Goal: Contribute content

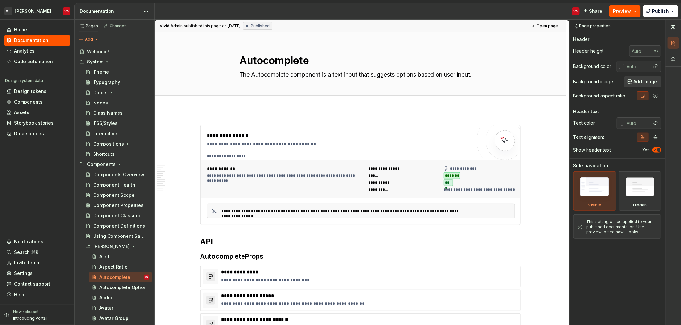
type textarea "*"
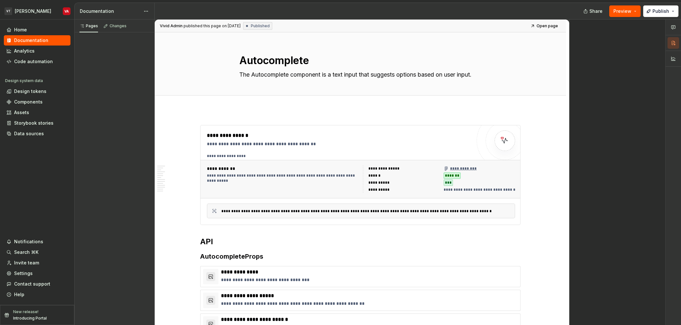
type textarea "*"
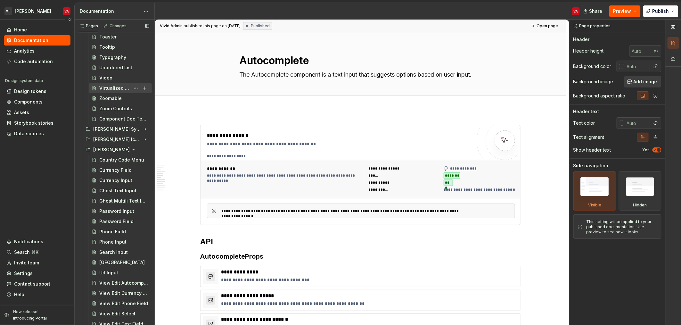
scroll to position [1276, 0]
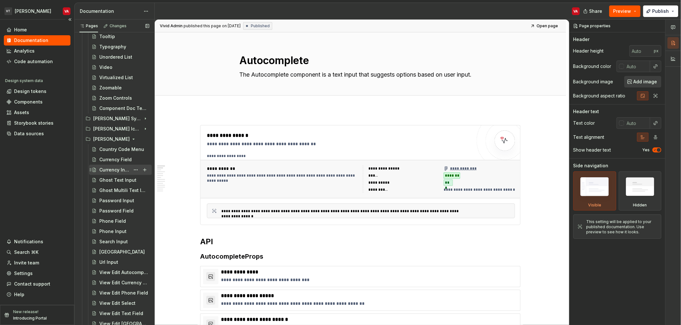
click at [110, 170] on div "Currency Input" at bounding box center [114, 170] width 31 height 6
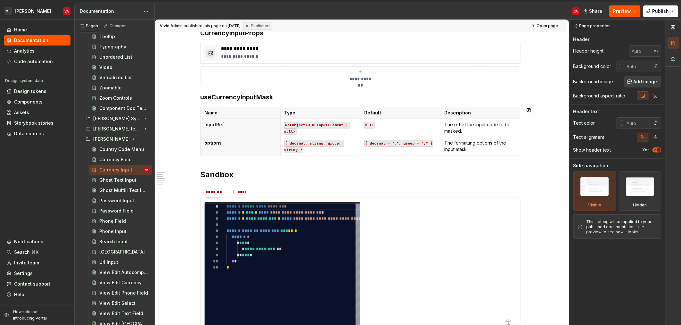
scroll to position [224, 0]
click at [245, 143] on p "options" at bounding box center [240, 142] width 72 height 6
type textarea "*"
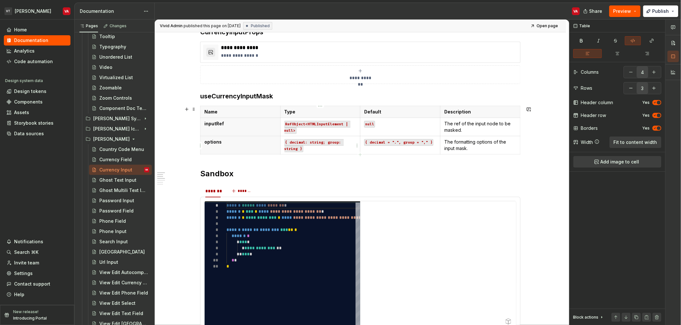
click at [299, 148] on code "{ decimal: string; group: string }" at bounding box center [313, 145] width 59 height 13
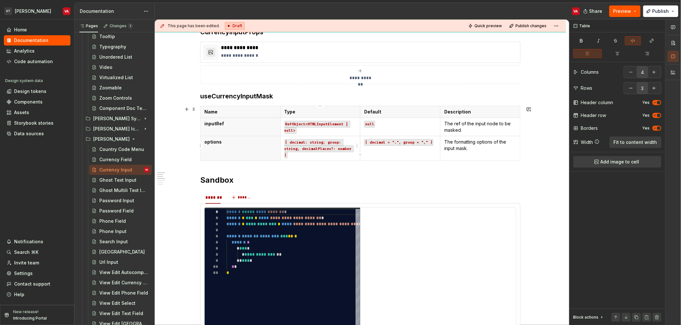
click at [306, 143] on code "{ decimal: string; group: string, decimalPlaces?: number }" at bounding box center [319, 149] width 70 height 20
click at [428, 143] on code "{ decimal = ".", group = "," }" at bounding box center [398, 142] width 69 height 7
click at [470, 149] on p "The formatting options of the input mask." at bounding box center [480, 145] width 72 height 13
click at [454, 147] on p "The formatting options of the input mask." at bounding box center [480, 145] width 72 height 13
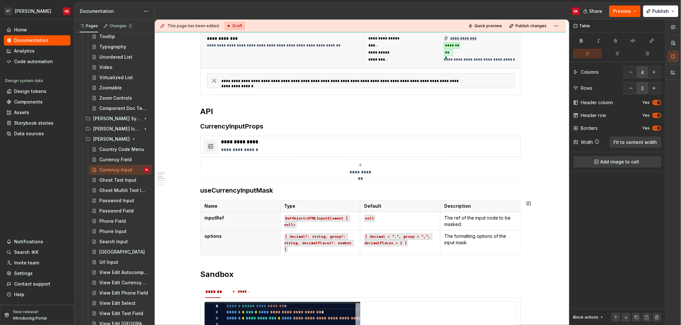
scroll to position [128, 0]
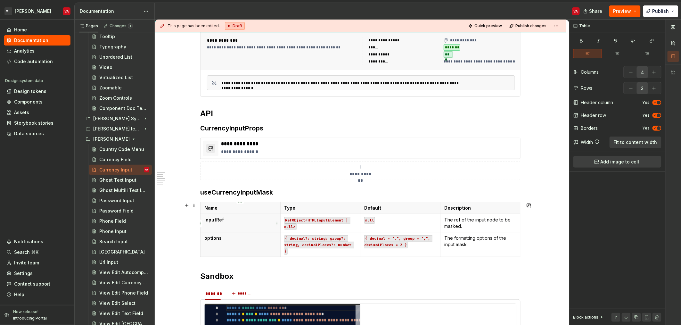
type textarea "*"
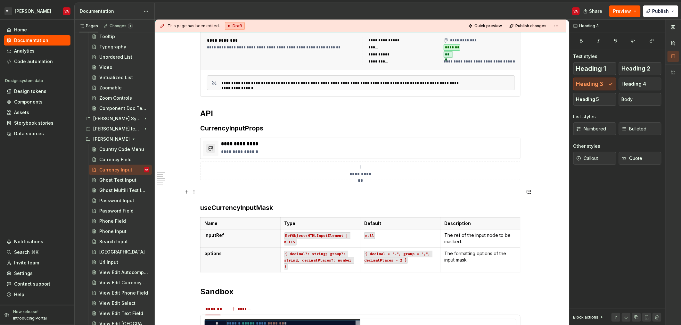
click at [210, 189] on p at bounding box center [360, 192] width 320 height 8
click at [252, 209] on h3 "useCurrencyInputMask" at bounding box center [360, 207] width 320 height 9
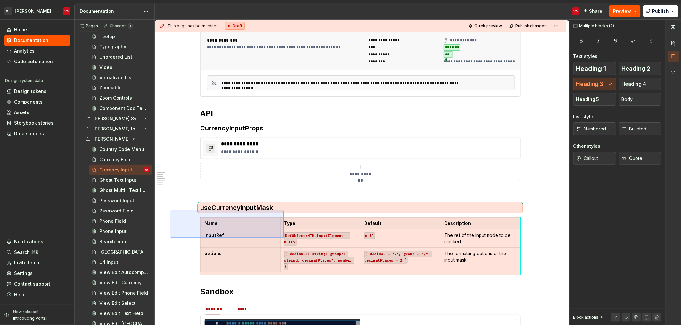
drag, startPoint x: 250, startPoint y: 211, endPoint x: 282, endPoint y: 246, distance: 47.1
click at [282, 246] on div "**********" at bounding box center [362, 173] width 414 height 306
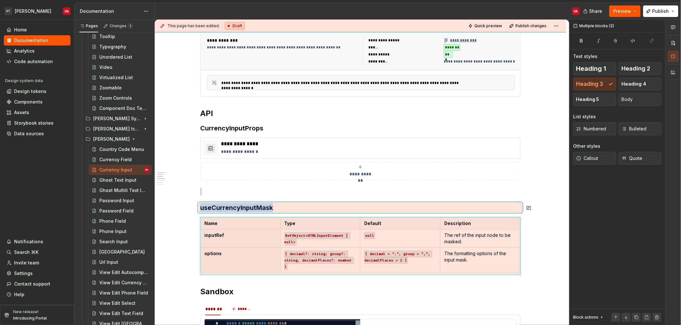
copy div "useCurrencyInputMask"
click at [241, 192] on p at bounding box center [360, 192] width 320 height 8
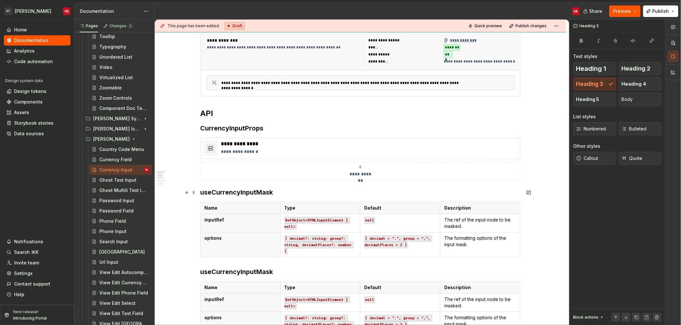
click at [229, 193] on h3 "useCurrencyInputMask" at bounding box center [360, 192] width 320 height 9
click at [229, 193] on h3 "Configuration" at bounding box center [360, 192] width 320 height 9
click at [356, 225] on html "VT [PERSON_NAME] VA Home Documentation Analytics Code automation Design system …" at bounding box center [340, 162] width 681 height 325
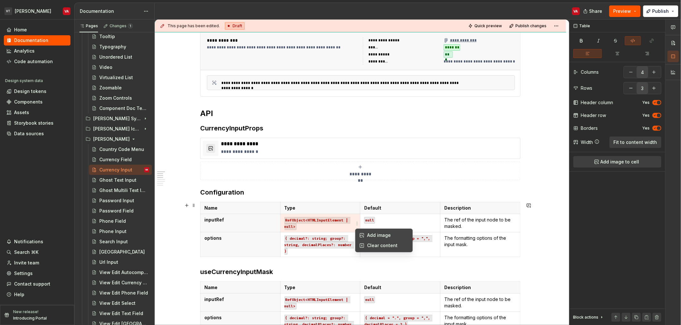
click at [633, 88] on div "Comments Open comments No comments yet Select ‘Comment’ from the block context …" at bounding box center [624, 173] width 111 height 306
click at [629, 91] on button "button" at bounding box center [631, 88] width 12 height 12
type input "2"
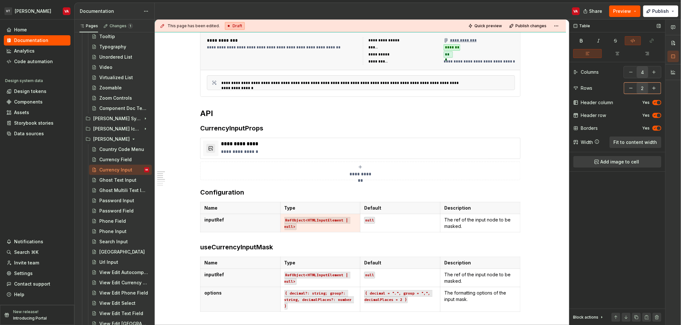
click at [629, 91] on button "button" at bounding box center [631, 88] width 12 height 12
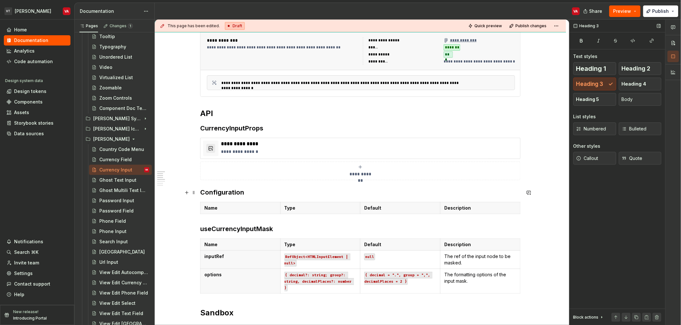
click at [202, 192] on h3 "Configuration" at bounding box center [360, 192] width 320 height 9
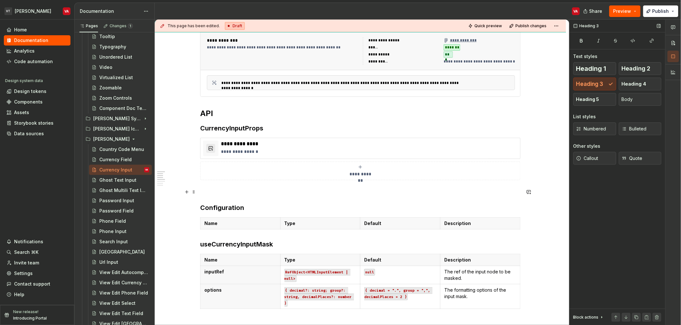
click at [211, 189] on p at bounding box center [360, 192] width 320 height 8
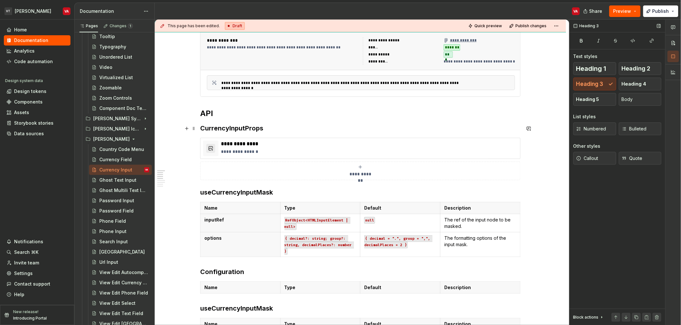
click at [222, 125] on h3 "CurrencyInputProps" at bounding box center [360, 128] width 320 height 9
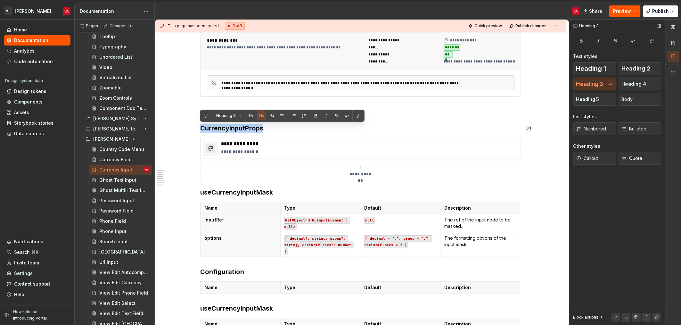
copy h3 "CurrencyInputProps"
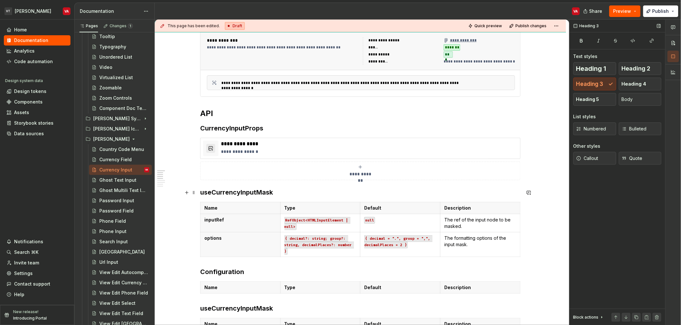
click at [225, 193] on h3 "useCurrencyInputMask" at bounding box center [360, 192] width 320 height 9
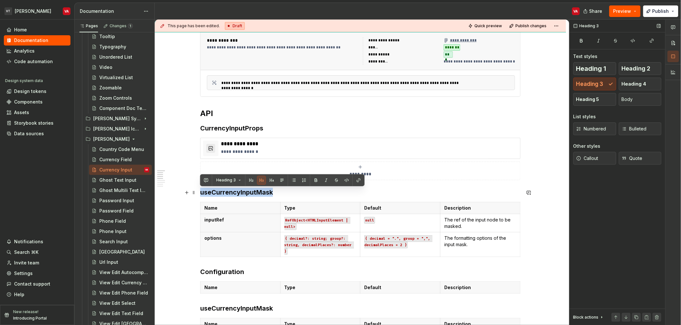
click at [225, 193] on h3 "useCurrencyInputMask" at bounding box center [360, 192] width 320 height 9
click at [251, 195] on h3 "useCurrencyInputMask" at bounding box center [360, 192] width 320 height 9
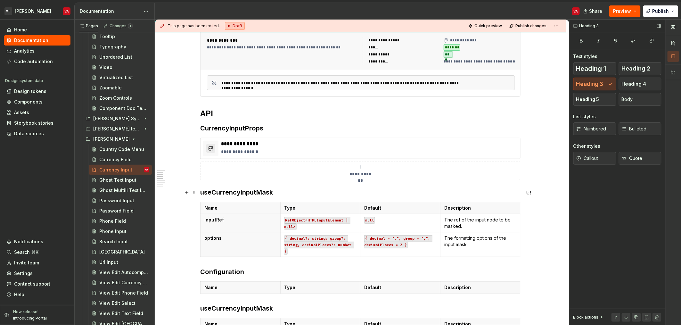
click at [286, 192] on h3 "useCurrencyInputMask" at bounding box center [360, 192] width 320 height 9
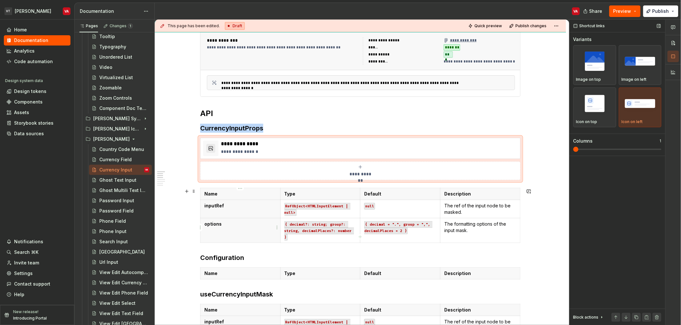
click at [242, 225] on p "options" at bounding box center [240, 224] width 72 height 6
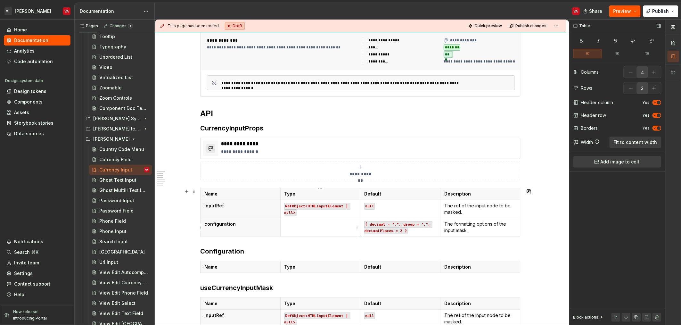
drag, startPoint x: 346, startPoint y: 228, endPoint x: 297, endPoint y: 224, distance: 49.8
click at [297, 224] on td at bounding box center [320, 227] width 80 height 18
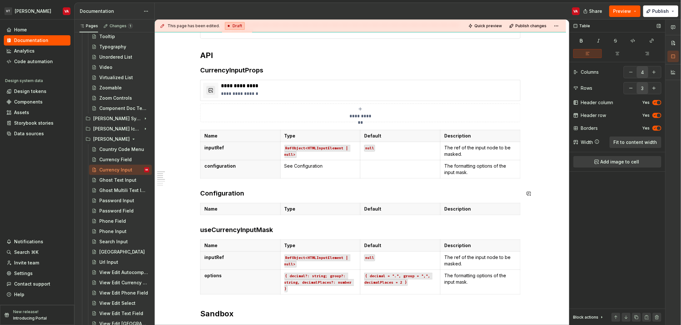
scroll to position [187, 0]
click at [308, 167] on p "See Configuration" at bounding box center [320, 165] width 72 height 6
click at [358, 155] on button "button" at bounding box center [354, 154] width 9 height 9
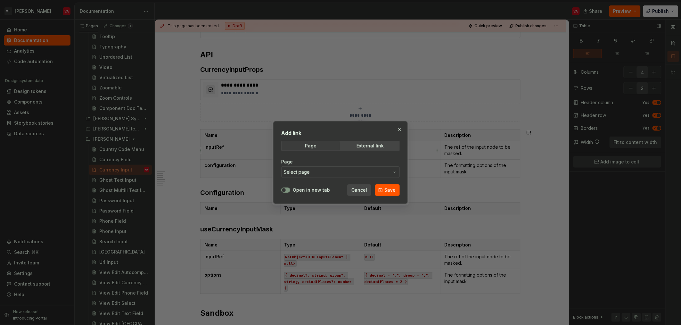
click at [343, 174] on span "Select page" at bounding box center [337, 172] width 106 height 6
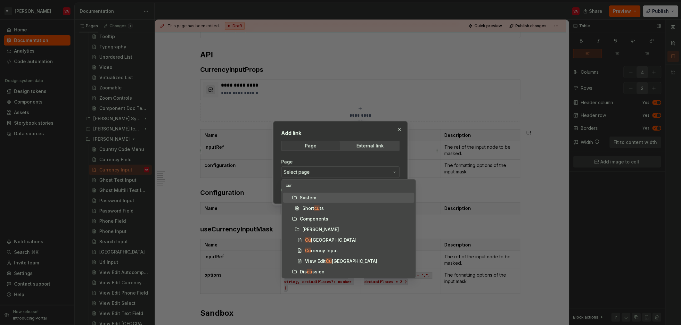
type input "curr"
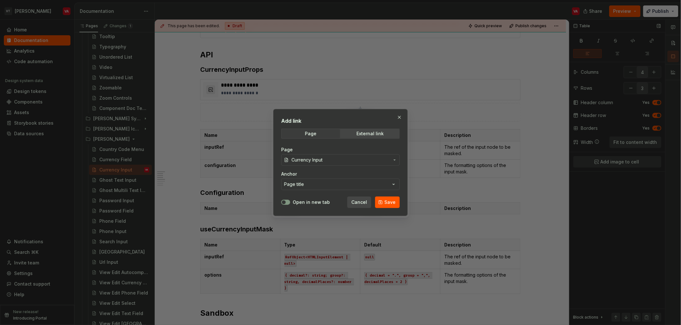
click at [383, 202] on button "Save" at bounding box center [387, 202] width 25 height 12
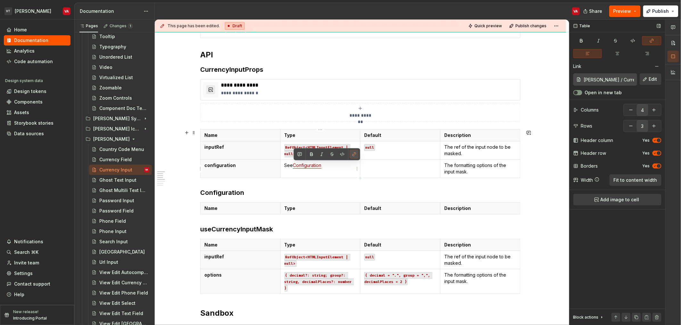
click at [353, 157] on button "button" at bounding box center [354, 154] width 9 height 9
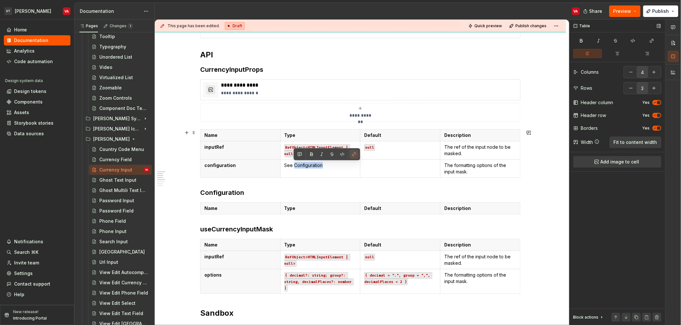
click at [353, 157] on button "button" at bounding box center [354, 154] width 9 height 9
click at [309, 168] on p "See Configuration" at bounding box center [320, 165] width 72 height 6
click at [302, 168] on p "See Configuration" at bounding box center [320, 165] width 72 height 6
click at [358, 153] on button "button" at bounding box center [354, 154] width 9 height 9
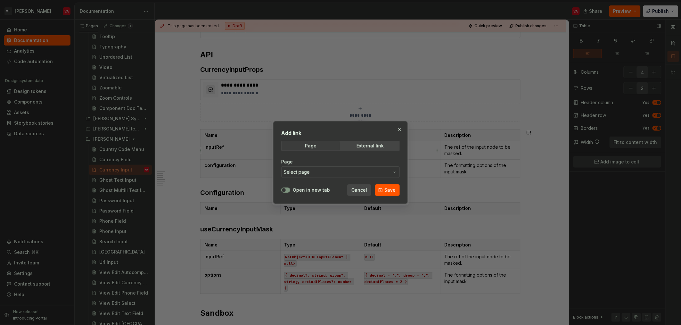
click at [343, 172] on span "Select page" at bounding box center [337, 172] width 106 height 6
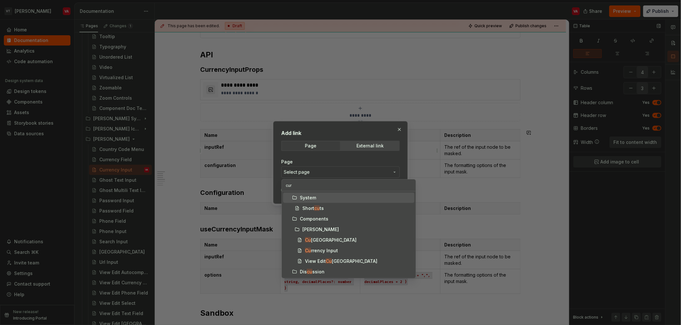
type input "curr"
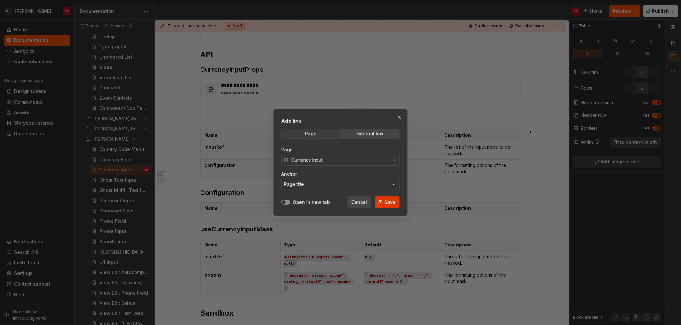
click at [385, 204] on span "Save" at bounding box center [389, 202] width 11 height 6
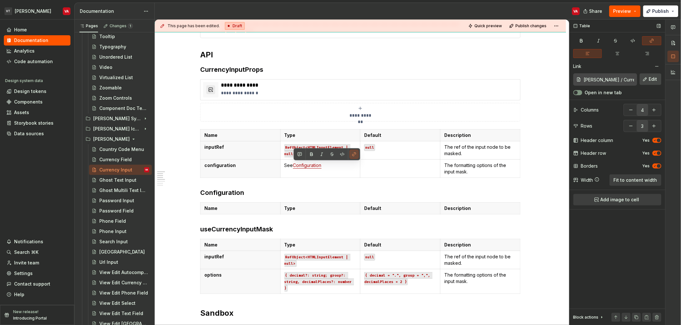
click at [650, 79] on span "Edit" at bounding box center [653, 79] width 8 height 6
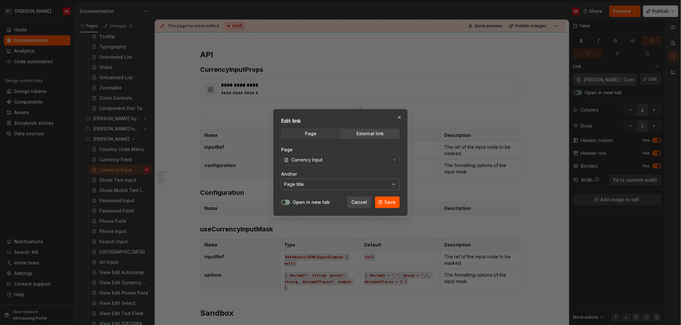
click at [298, 180] on button "Page title" at bounding box center [340, 184] width 119 height 12
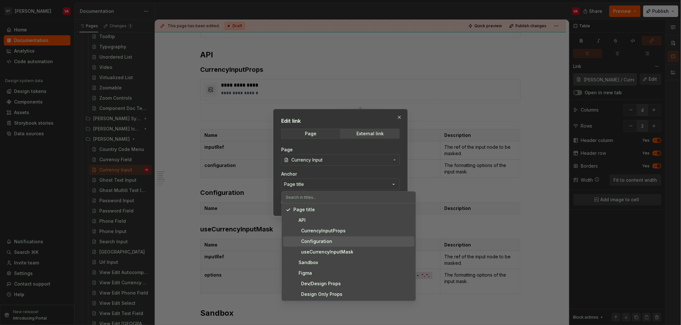
click at [323, 241] on div "Configuration" at bounding box center [312, 241] width 39 height 6
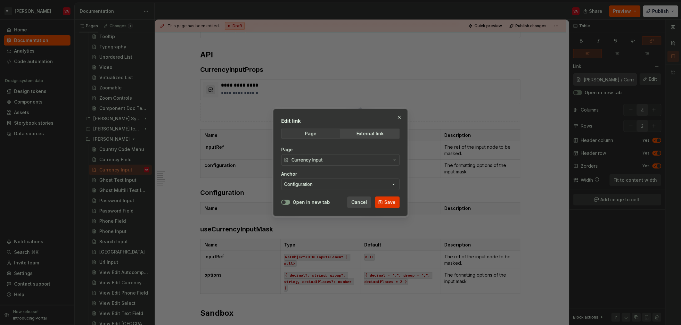
click at [389, 200] on span "Save" at bounding box center [389, 202] width 11 height 6
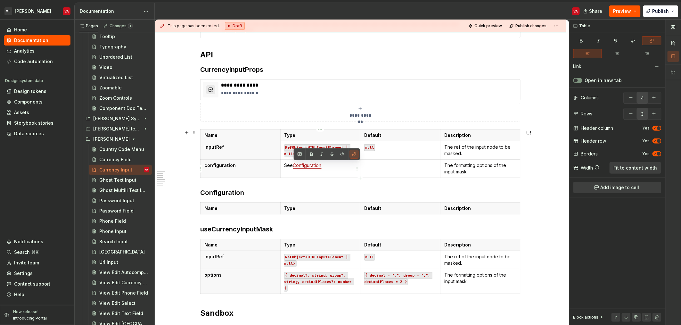
click at [325, 172] on td "See Configuration" at bounding box center [320, 168] width 80 height 18
drag, startPoint x: 332, startPoint y: 168, endPoint x: 281, endPoint y: 165, distance: 51.3
click at [281, 165] on td "See Configuration" at bounding box center [320, 168] width 80 height 18
copy p "See Configuration"
click at [404, 164] on p at bounding box center [400, 165] width 72 height 6
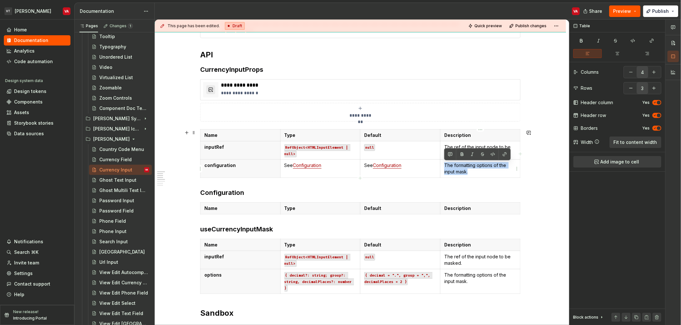
drag, startPoint x: 471, startPoint y: 173, endPoint x: 443, endPoint y: 165, distance: 29.0
click at [443, 165] on td "The formatting options of the input mask." at bounding box center [480, 168] width 80 height 18
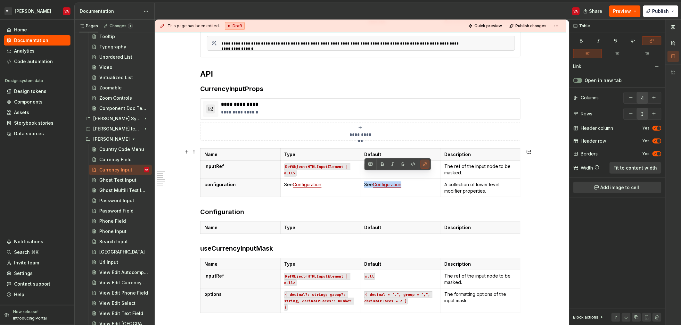
scroll to position [165, 0]
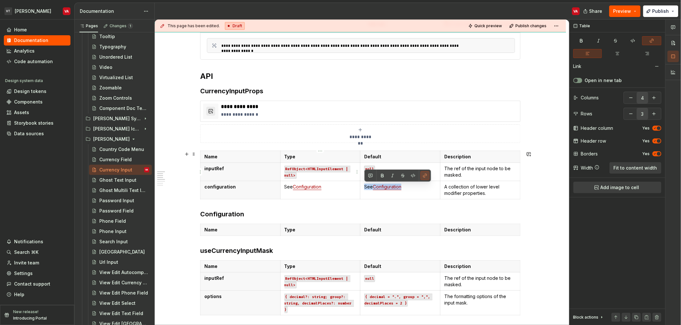
click at [233, 168] on p "inputRef" at bounding box center [240, 168] width 72 height 6
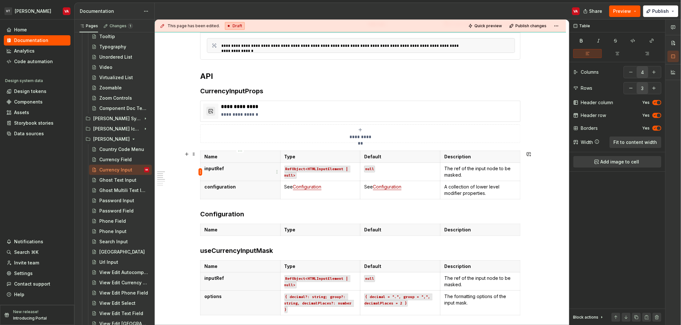
click at [201, 172] on html "VT [PERSON_NAME] VA Home Documentation Analytics Code automation Design system …" at bounding box center [340, 162] width 681 height 325
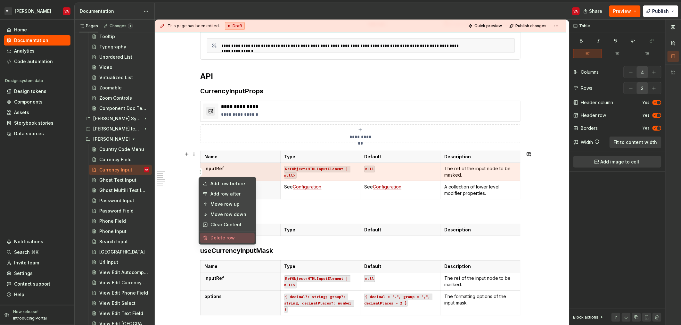
click at [214, 239] on div "Delete row" at bounding box center [231, 237] width 42 height 6
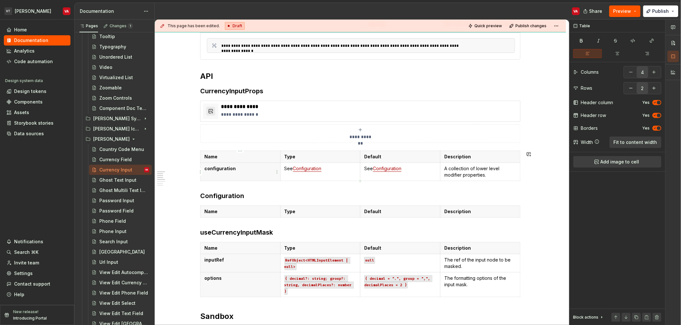
click at [243, 173] on th "configuration" at bounding box center [240, 171] width 80 height 18
click at [236, 213] on p "Name" at bounding box center [240, 211] width 72 height 6
click at [655, 89] on button "button" at bounding box center [654, 88] width 12 height 12
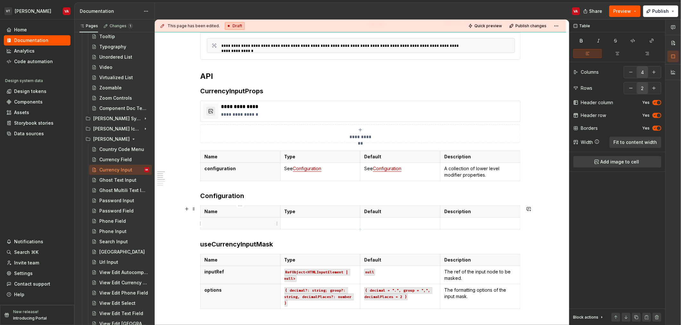
click at [222, 222] on p at bounding box center [240, 223] width 72 height 6
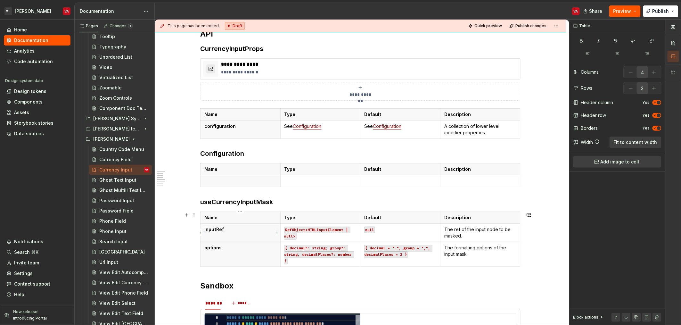
scroll to position [208, 0]
click at [235, 183] on p at bounding box center [240, 180] width 72 height 6
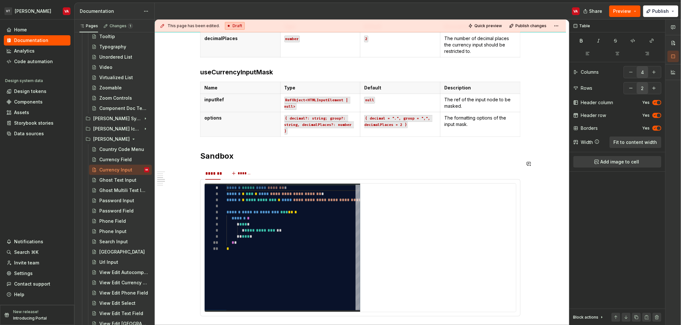
scroll to position [356, 0]
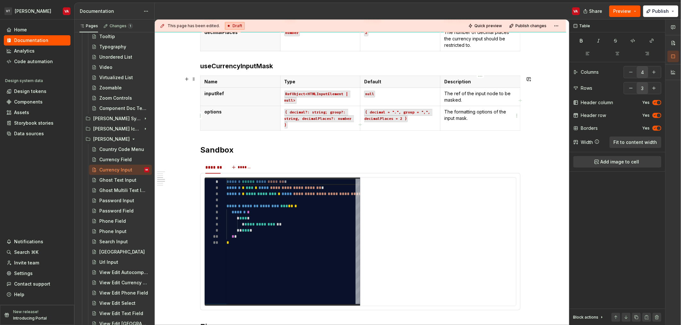
click at [488, 115] on p "The formatting options of the input mask." at bounding box center [480, 115] width 72 height 13
click at [488, 97] on p "The ref of the input node to be masked." at bounding box center [480, 96] width 72 height 13
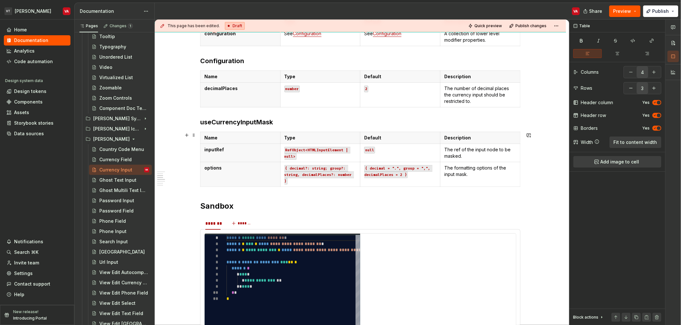
scroll to position [249, 0]
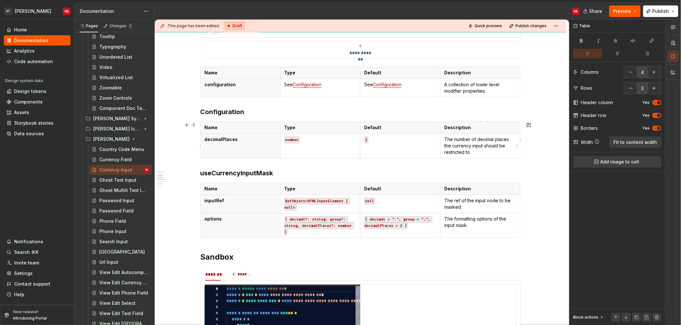
type input "2"
click at [481, 153] on p "The number of decimal places the currency input should be restricted to." at bounding box center [480, 145] width 72 height 19
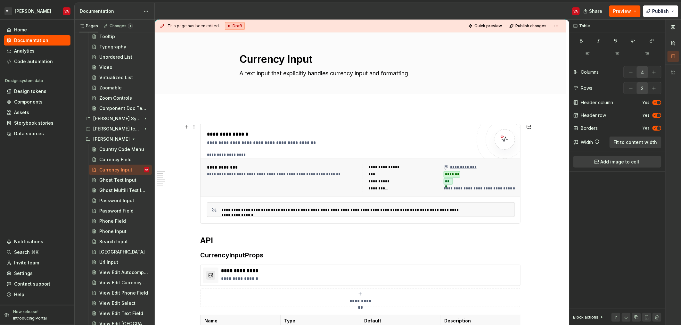
scroll to position [0, 0]
click at [666, 13] on span "Publish" at bounding box center [660, 11] width 17 height 6
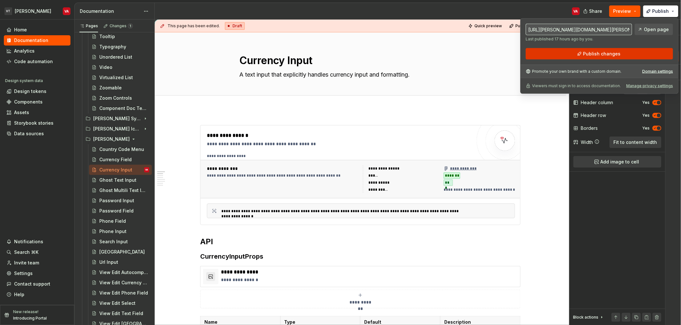
click at [576, 56] on button "Publish changes" at bounding box center [599, 54] width 147 height 12
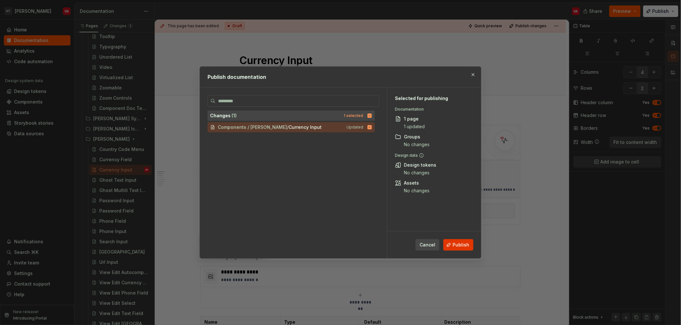
click at [468, 248] on span "Publish" at bounding box center [461, 244] width 17 height 6
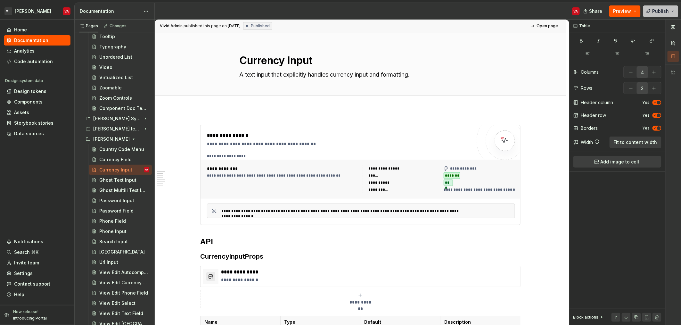
click at [661, 8] on span "Publish" at bounding box center [660, 11] width 17 height 6
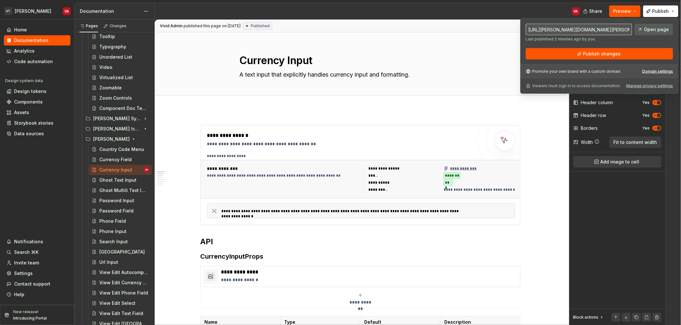
click at [652, 32] on span "Open page" at bounding box center [656, 29] width 25 height 6
type textarea "*"
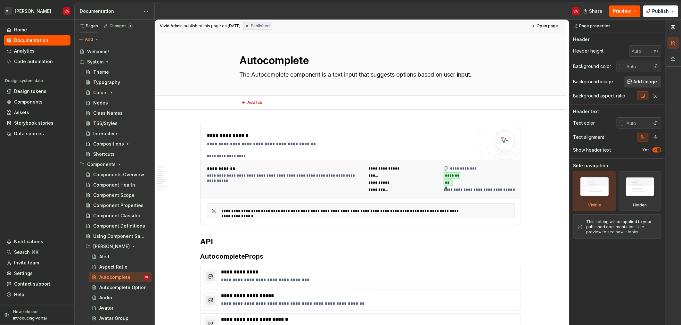
type textarea "*"
